Goal: Check status: Check status

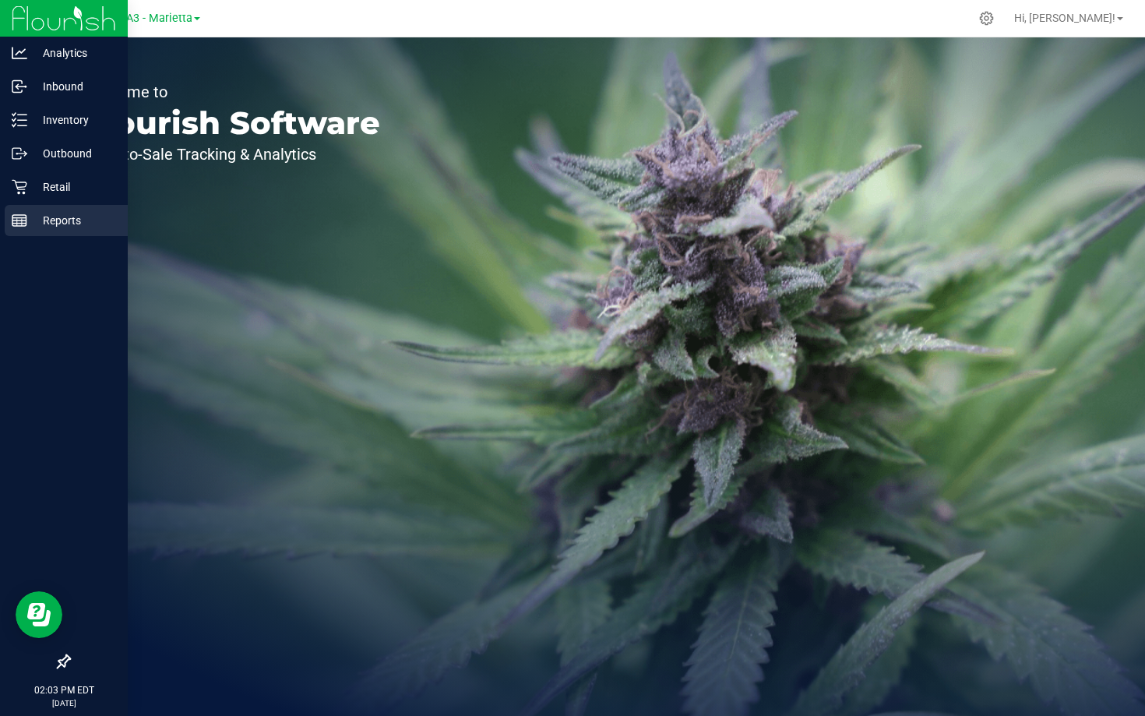
click at [23, 221] on icon at bounding box center [20, 221] width 16 height 16
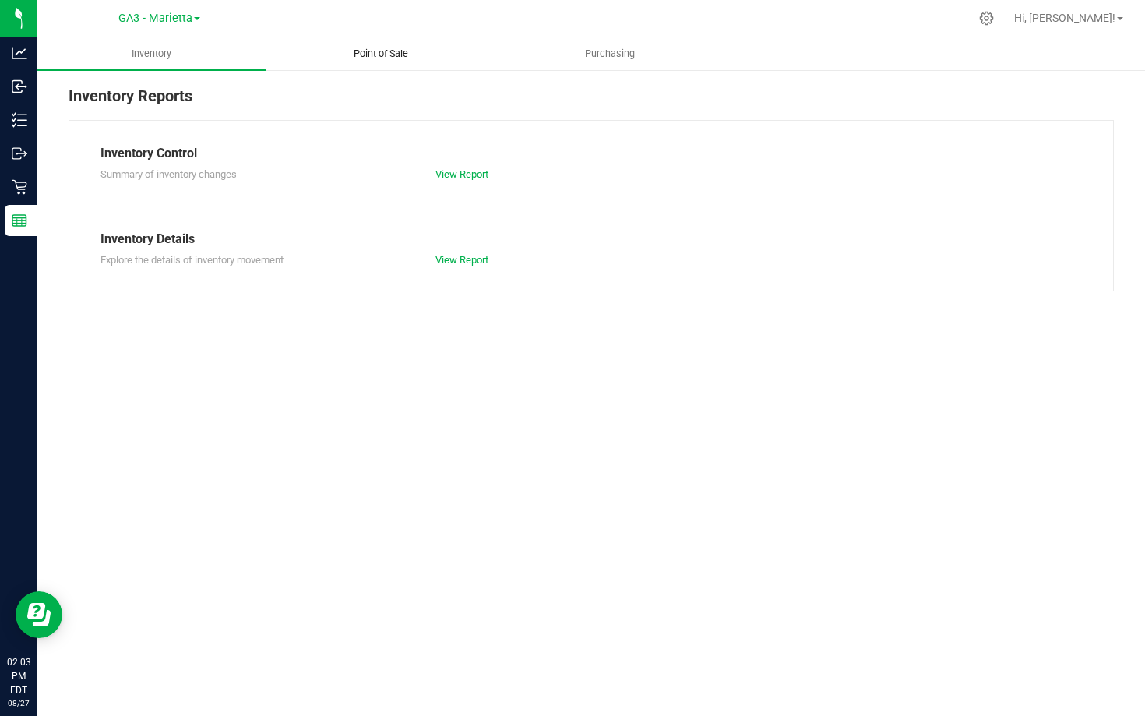
click at [375, 55] on span "Point of Sale" at bounding box center [381, 54] width 97 height 14
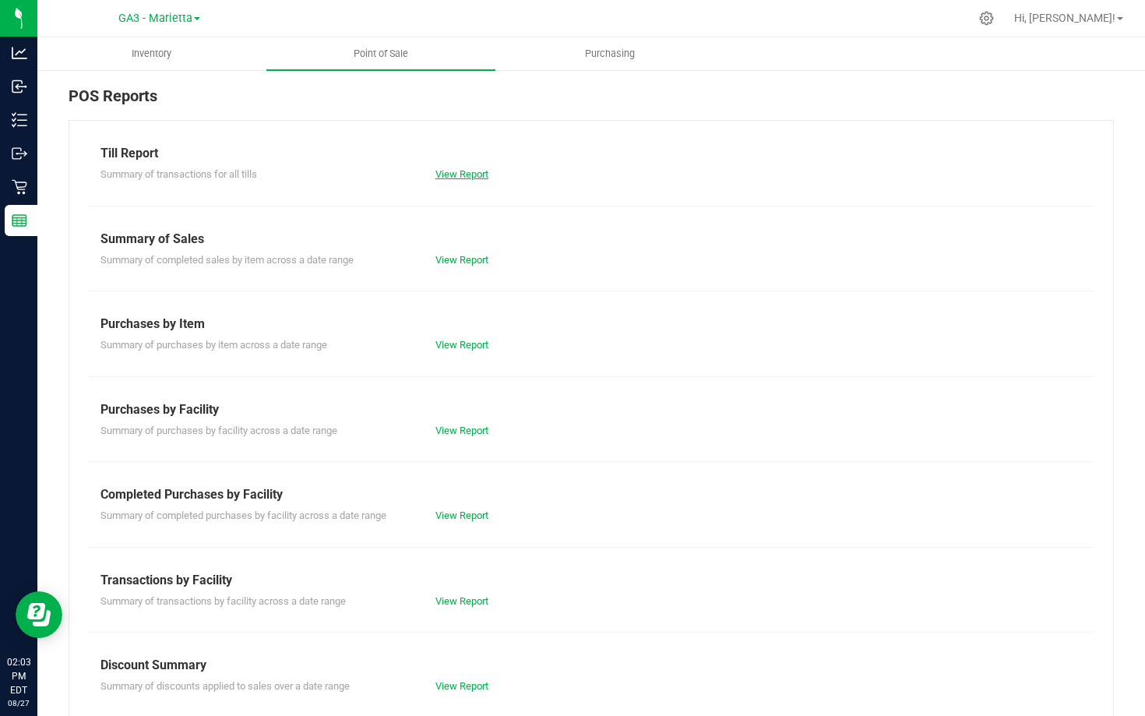
click at [456, 168] on link "View Report" at bounding box center [462, 174] width 53 height 12
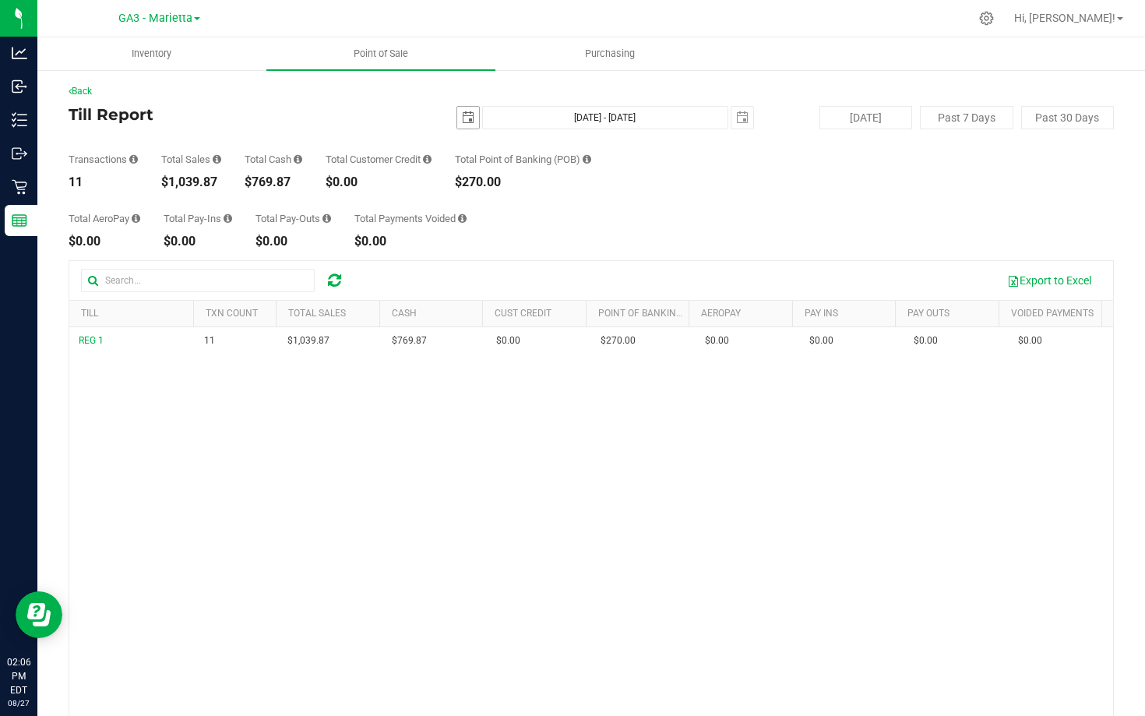
click at [462, 124] on span "select" at bounding box center [468, 118] width 22 height 22
click at [462, 112] on span "select" at bounding box center [468, 117] width 12 height 12
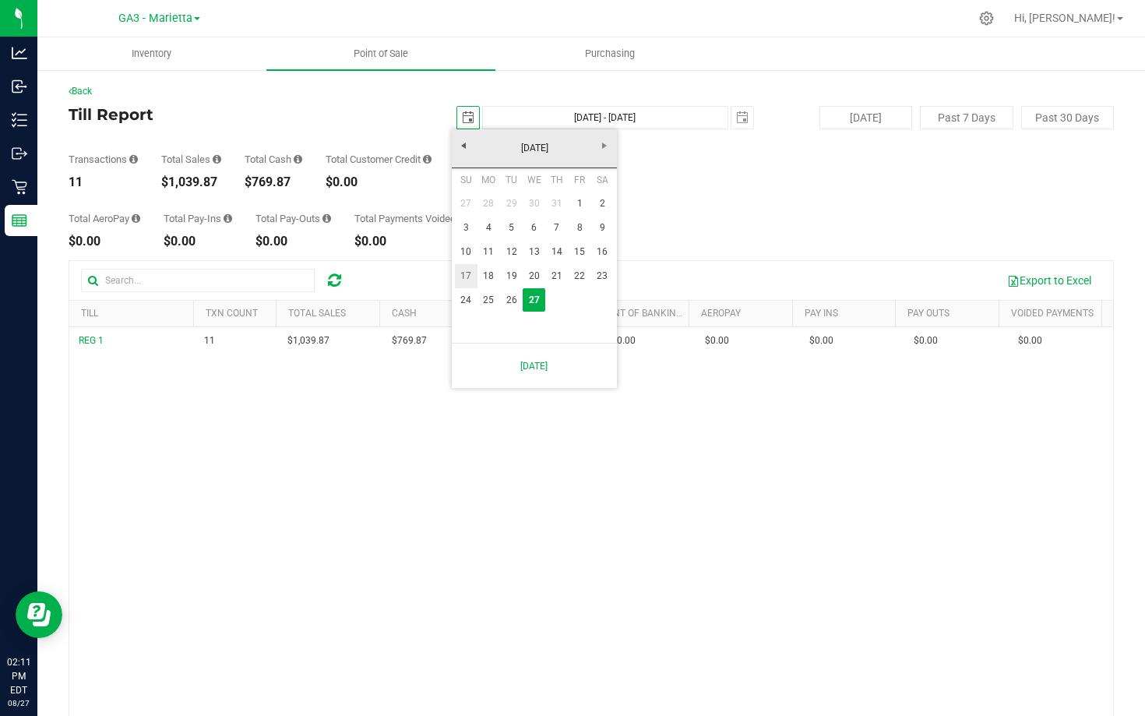
click at [475, 273] on link "17" at bounding box center [466, 276] width 23 height 24
type input "[DATE]"
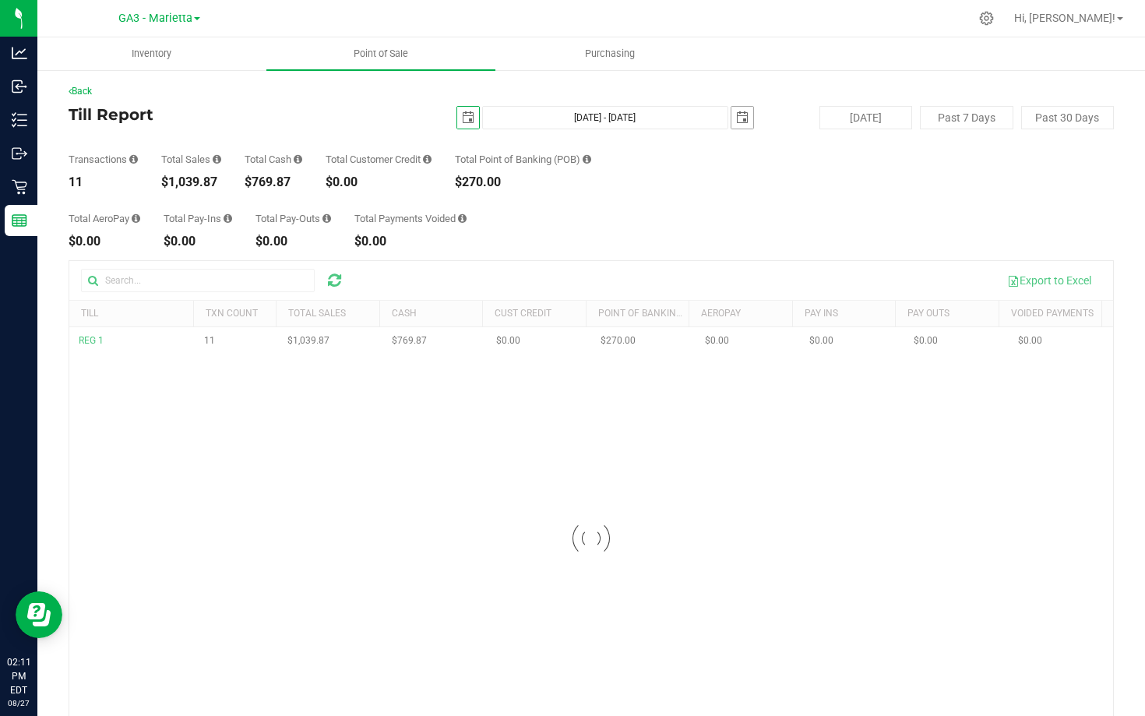
click at [736, 113] on span "select" at bounding box center [742, 117] width 12 height 12
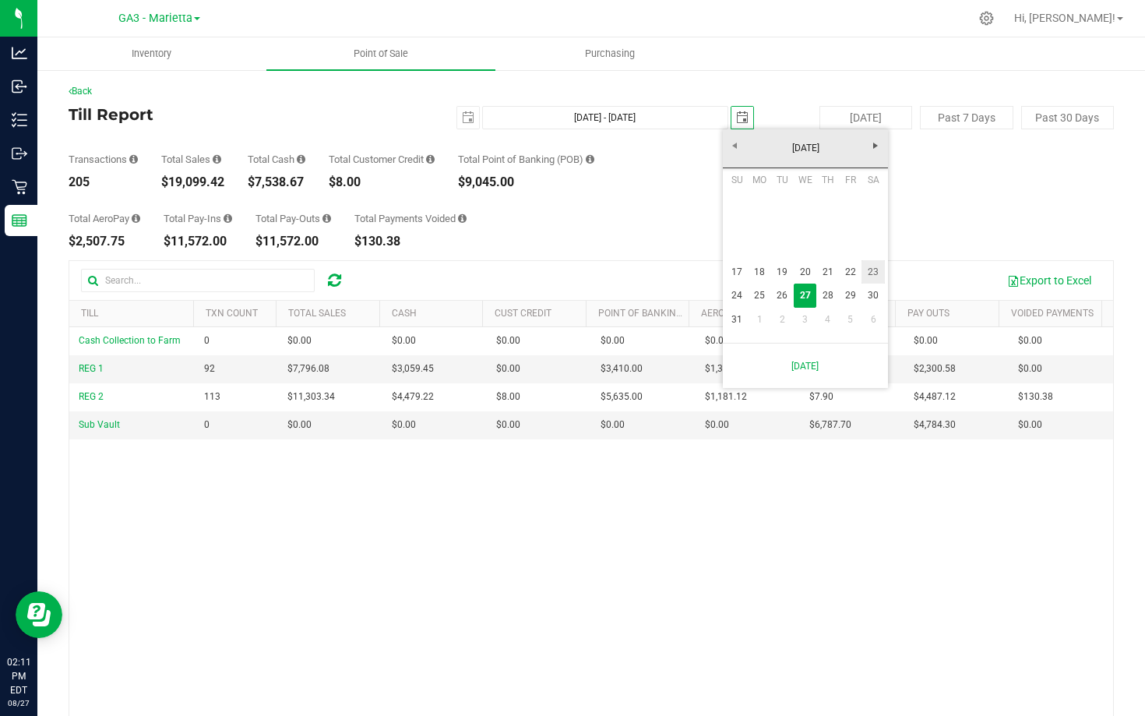
click at [877, 272] on link "23" at bounding box center [873, 272] width 23 height 24
type input "[DATE] - [DATE]"
type input "[DATE]"
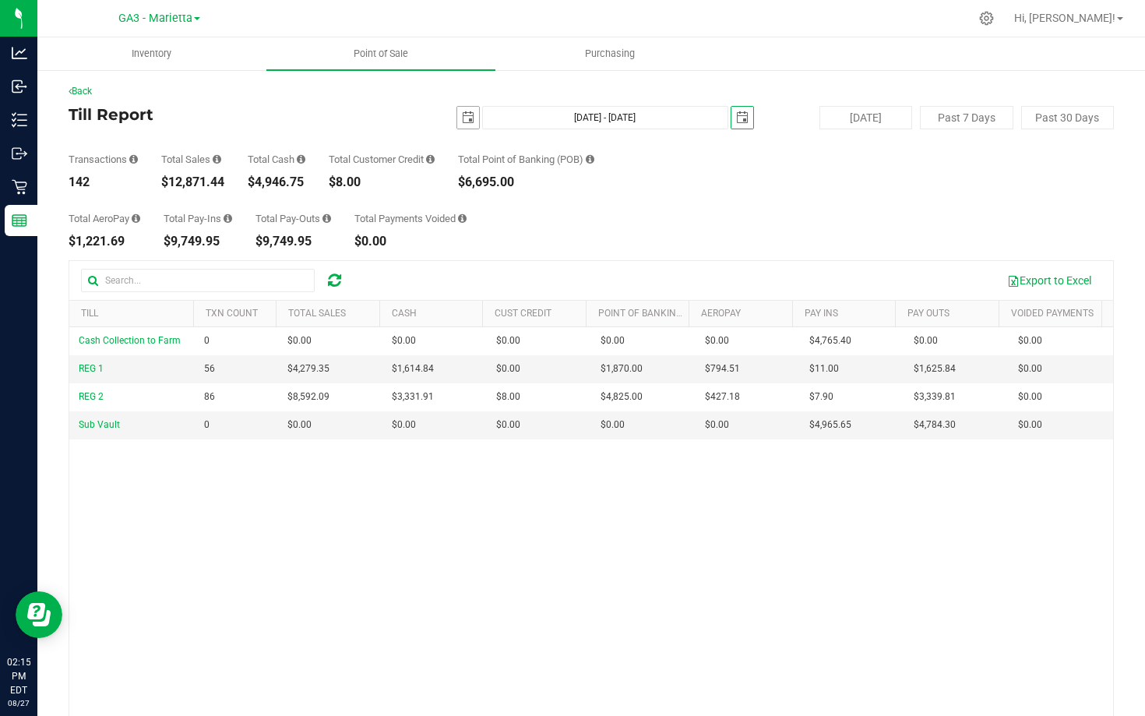
click at [462, 111] on span "select" at bounding box center [468, 117] width 12 height 12
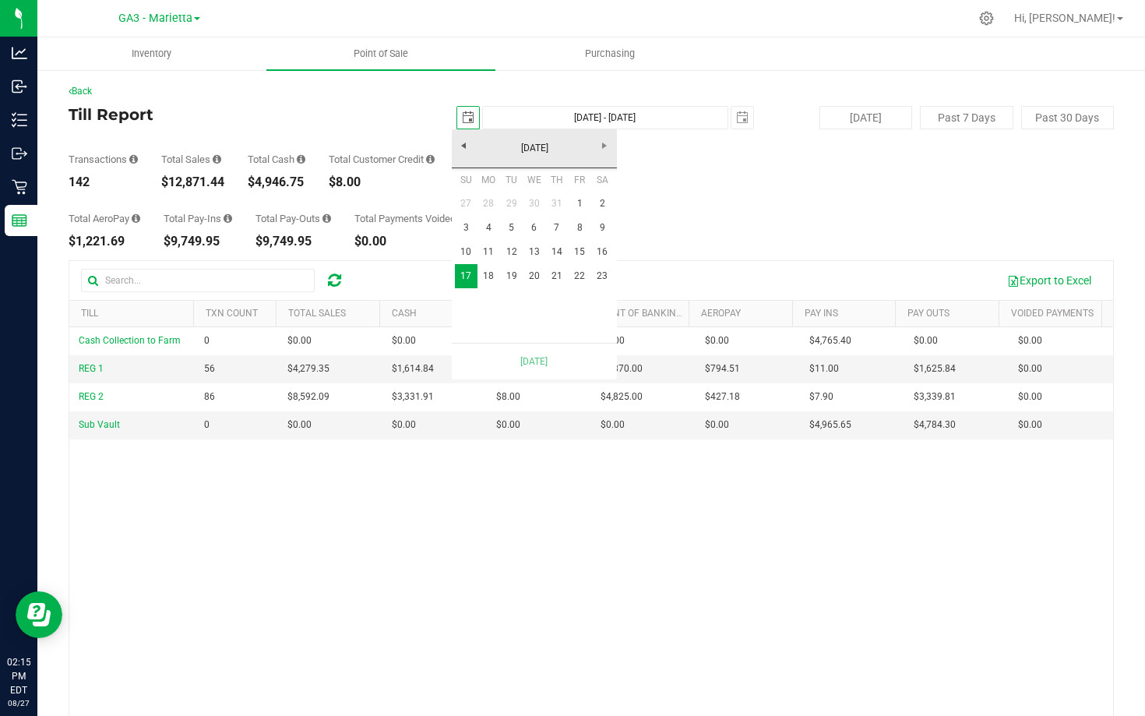
scroll to position [0, 39]
click at [574, 203] on link "1" at bounding box center [579, 204] width 23 height 24
type input "[DATE] - [DATE]"
type input "[DATE]"
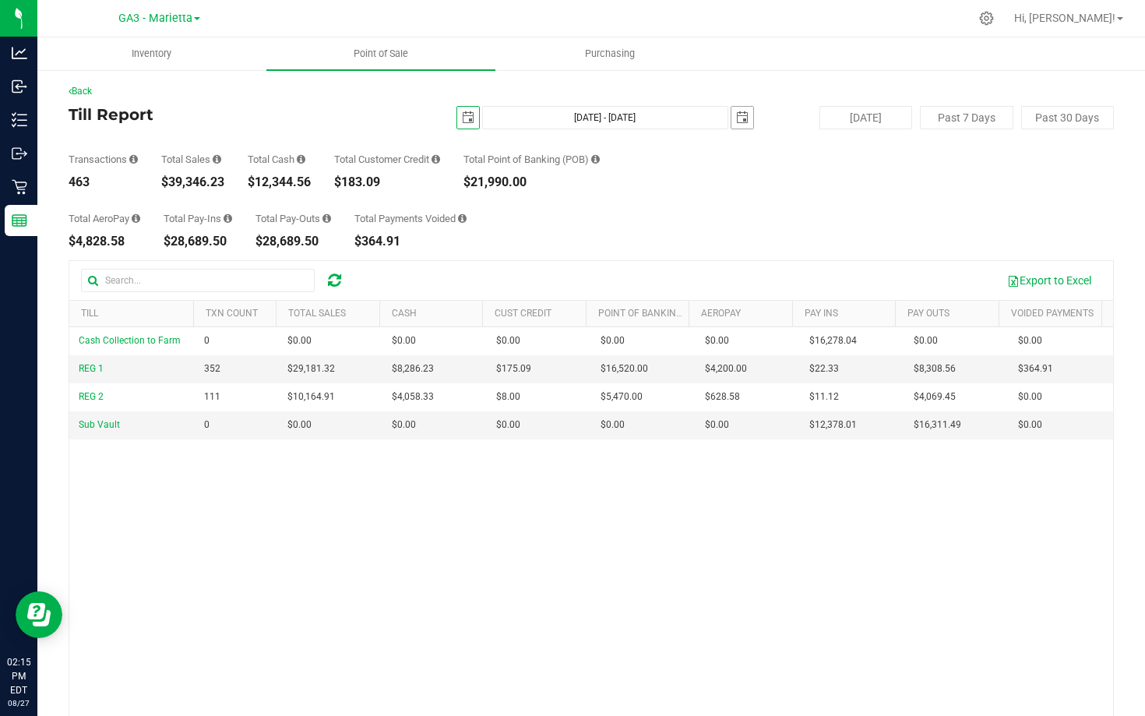
click at [747, 119] on div "[DATE] [DATE] - [DATE] [DATE]" at bounding box center [585, 117] width 360 height 23
click at [736, 115] on span "select" at bounding box center [742, 117] width 12 height 12
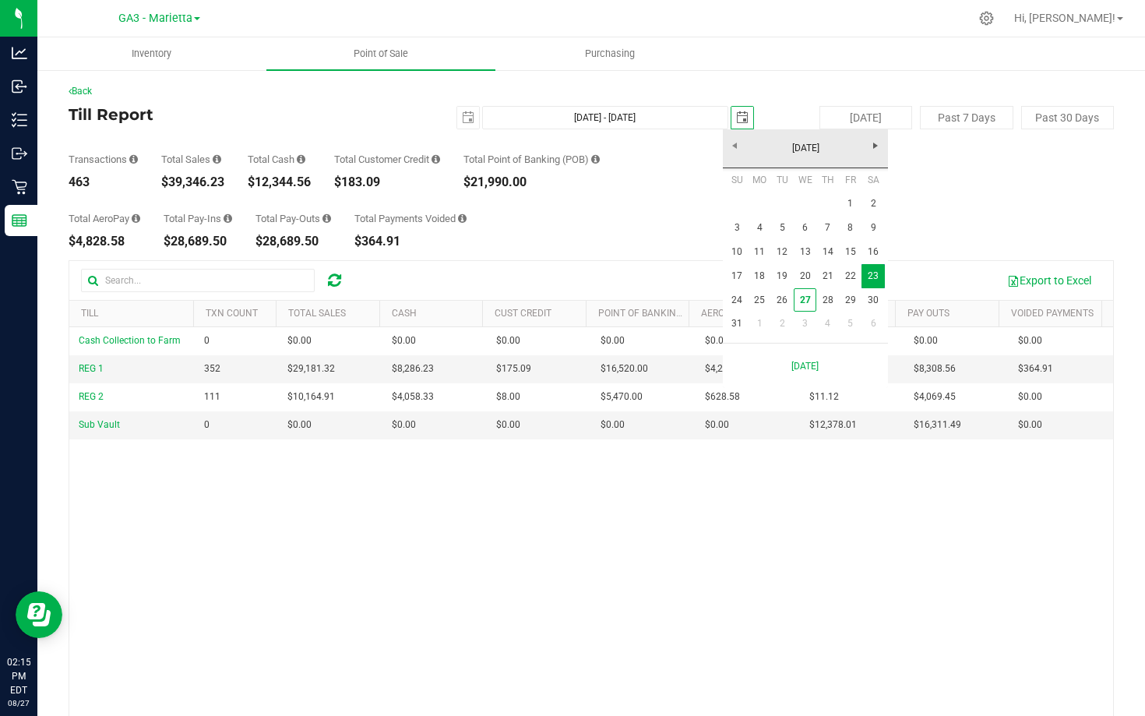
scroll to position [0, 39]
click at [809, 302] on link "27" at bounding box center [805, 300] width 23 height 24
type input "[DATE] - [DATE]"
type input "[DATE]"
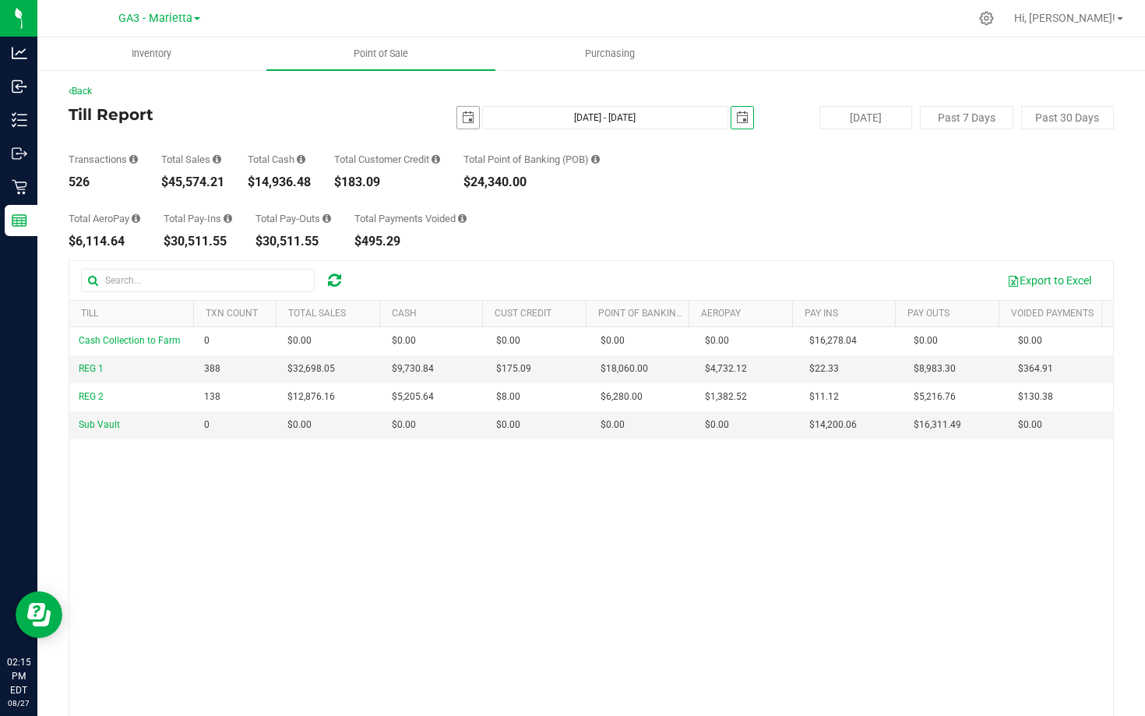
click at [466, 115] on span "select" at bounding box center [468, 117] width 12 height 12
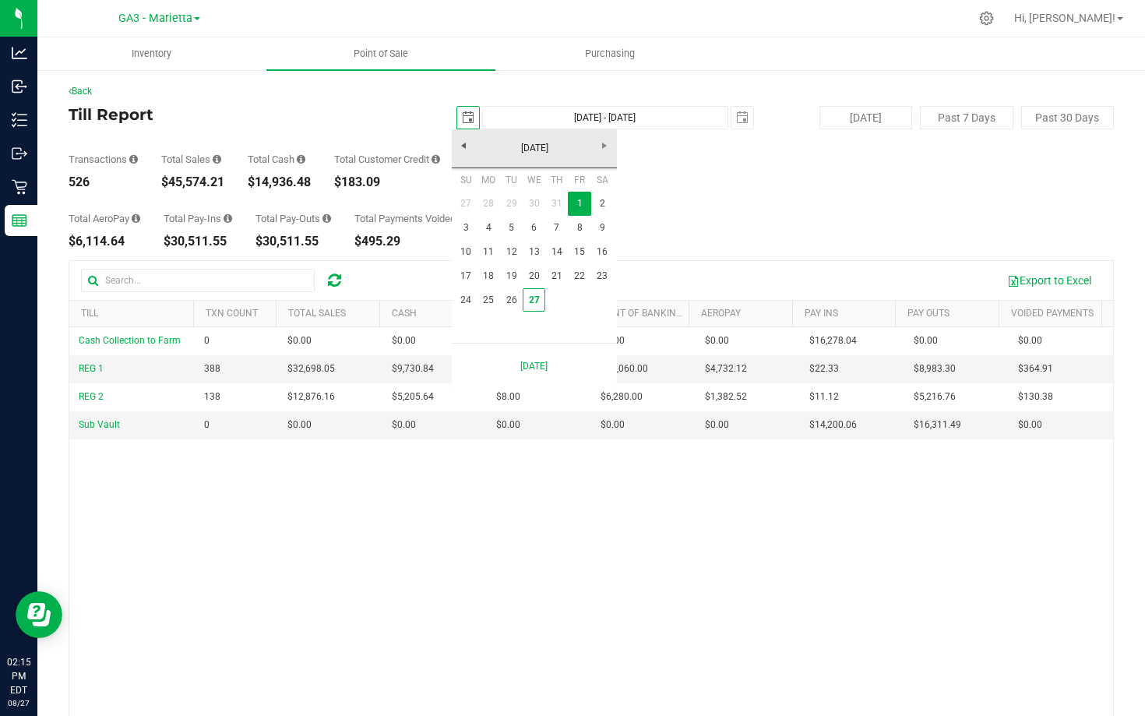
scroll to position [0, 39]
click at [464, 305] on link "24" at bounding box center [466, 300] width 23 height 24
type input "[DATE] - [DATE]"
type input "[DATE]"
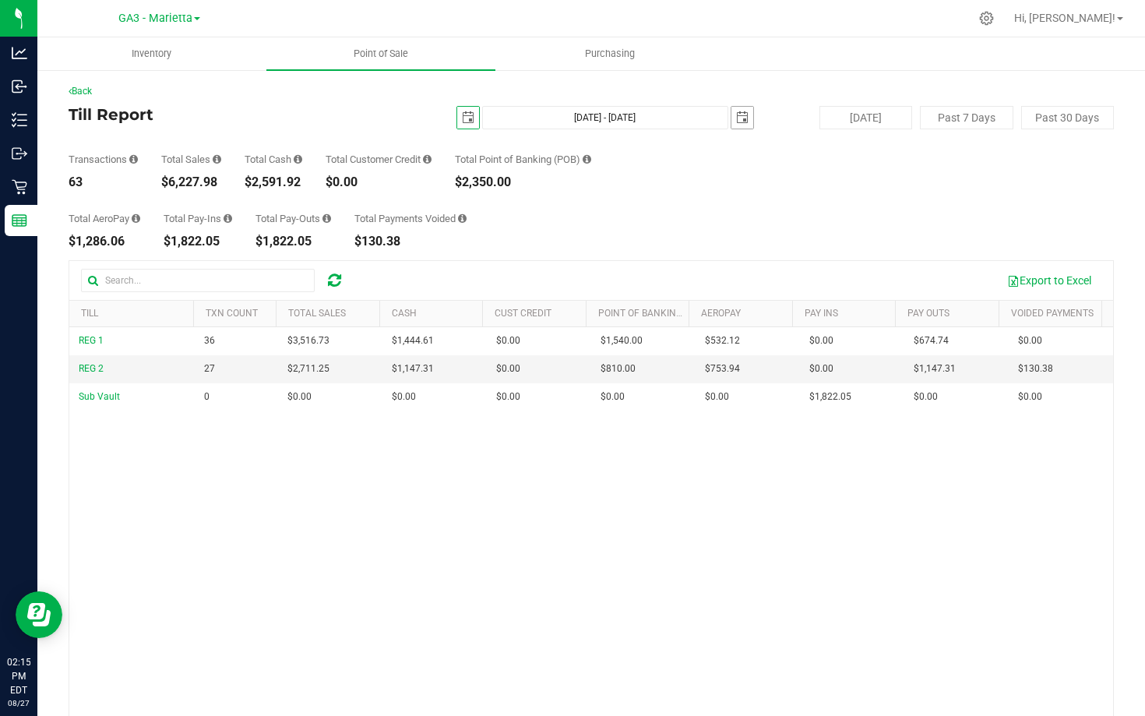
click at [736, 118] on span "select" at bounding box center [742, 117] width 12 height 12
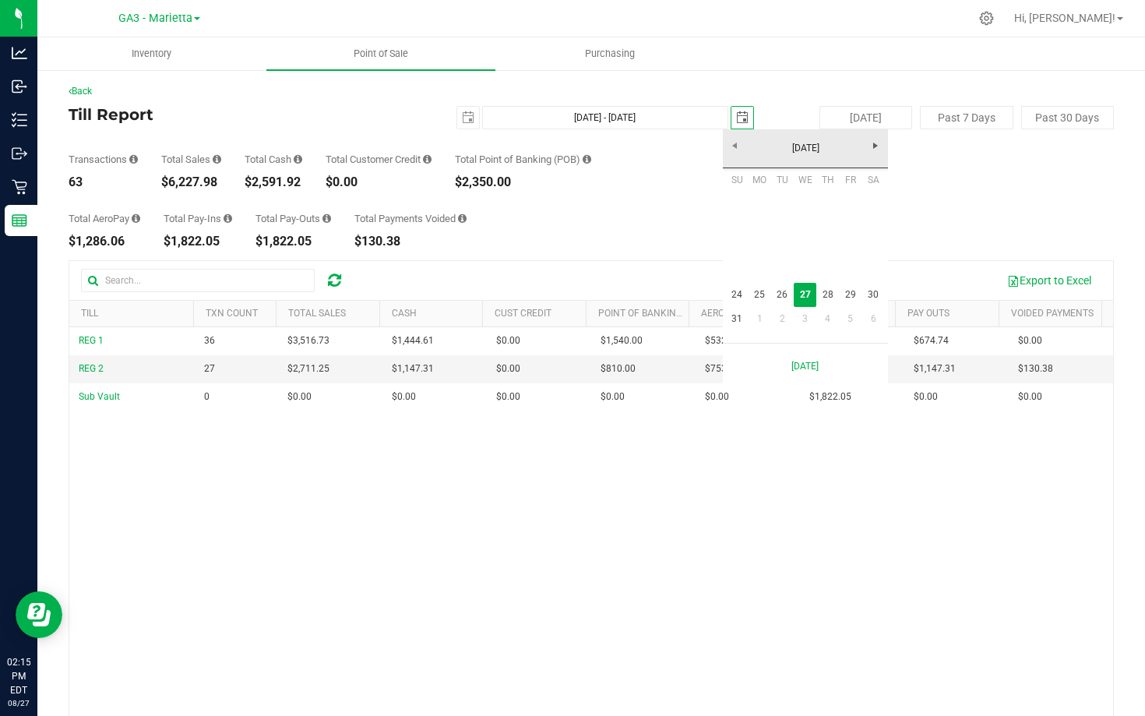
scroll to position [0, 39]
click at [801, 289] on link "27" at bounding box center [805, 295] width 23 height 24
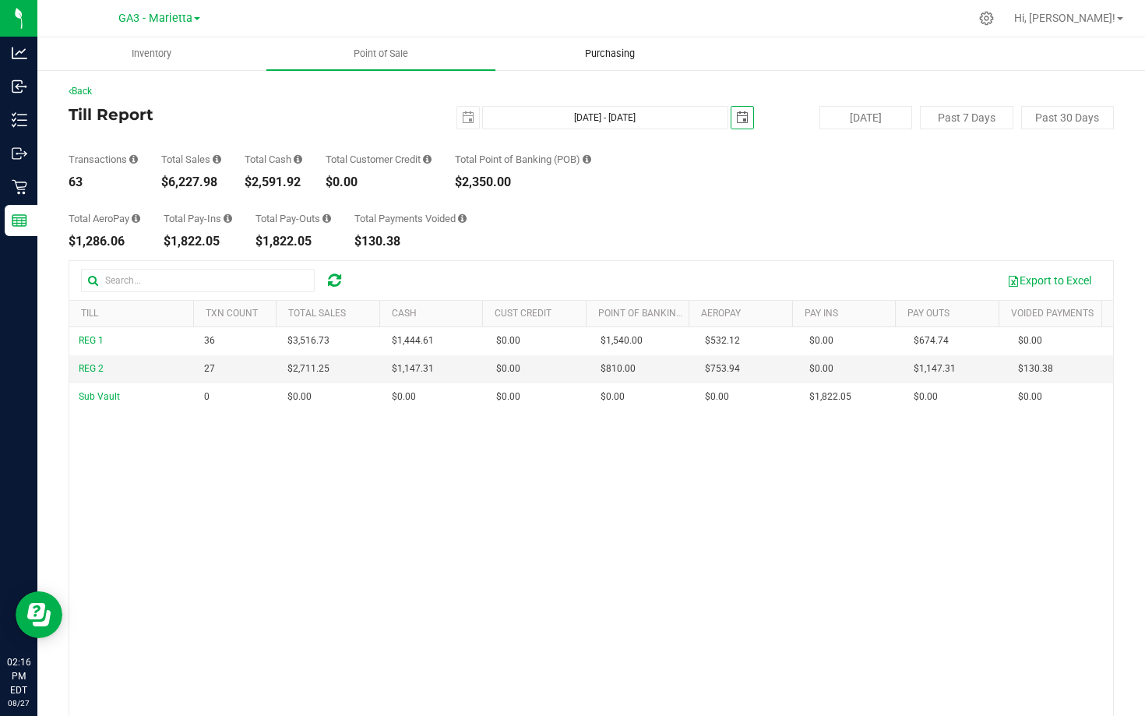
scroll to position [0, 0]
